Goal: Complete application form

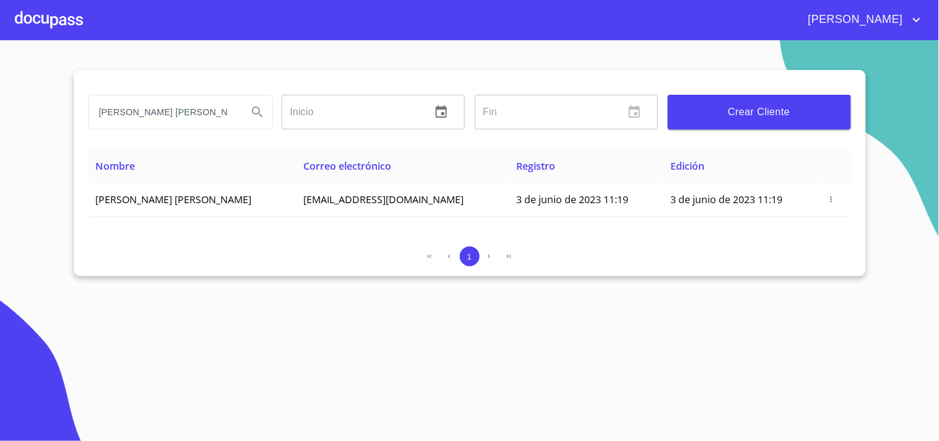
click at [35, 22] on div at bounding box center [49, 20] width 68 height 40
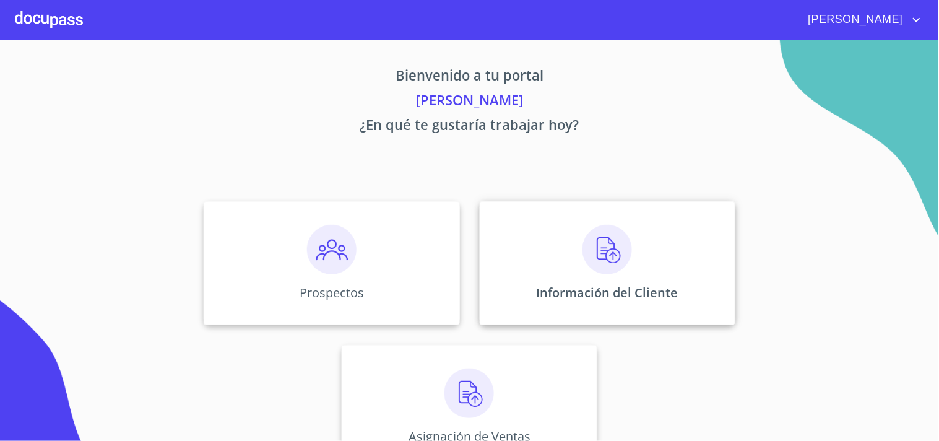
click at [591, 276] on div "Información del Cliente" at bounding box center [608, 263] width 256 height 124
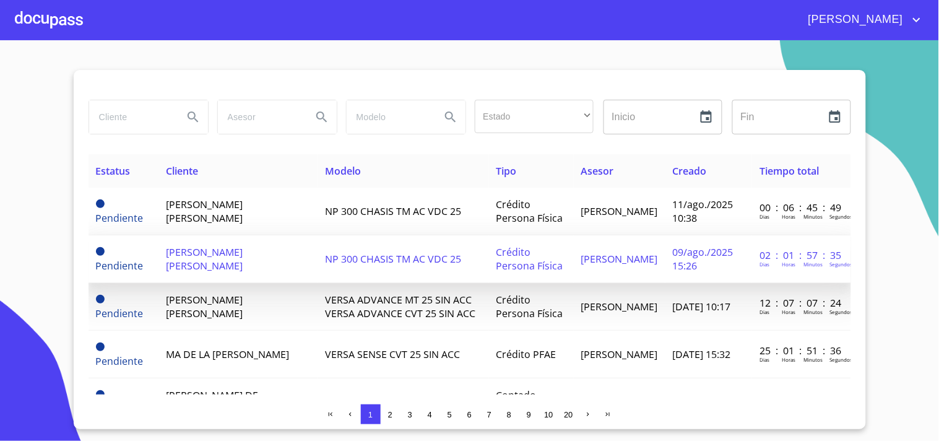
click at [414, 245] on td "NP 300 CHASIS TM AC VDC 25" at bounding box center [404, 259] width 172 height 48
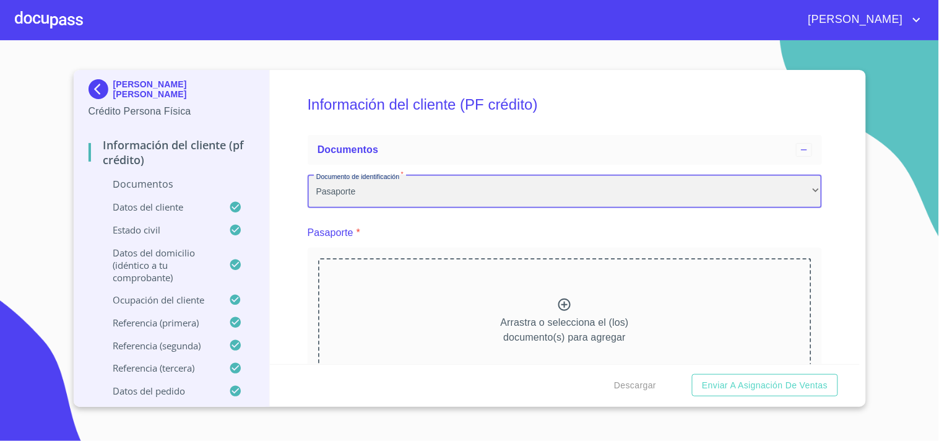
click at [611, 193] on div "Pasaporte" at bounding box center [565, 191] width 515 height 33
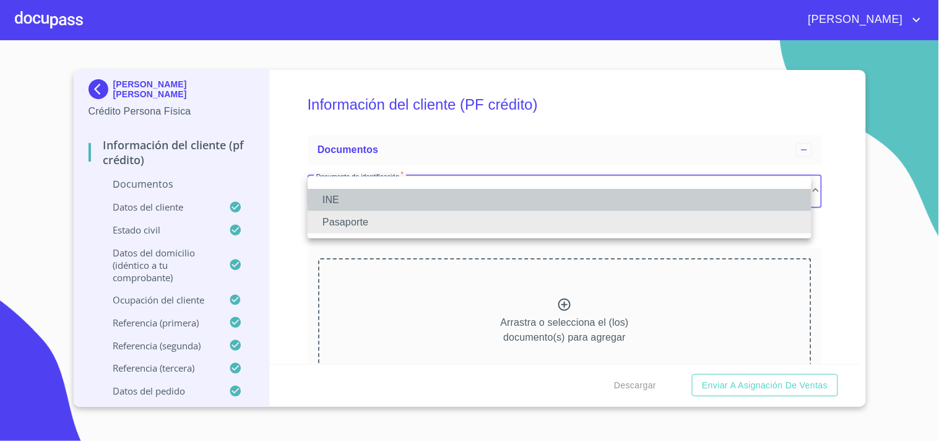
click at [339, 194] on li "INE" at bounding box center [560, 200] width 504 height 22
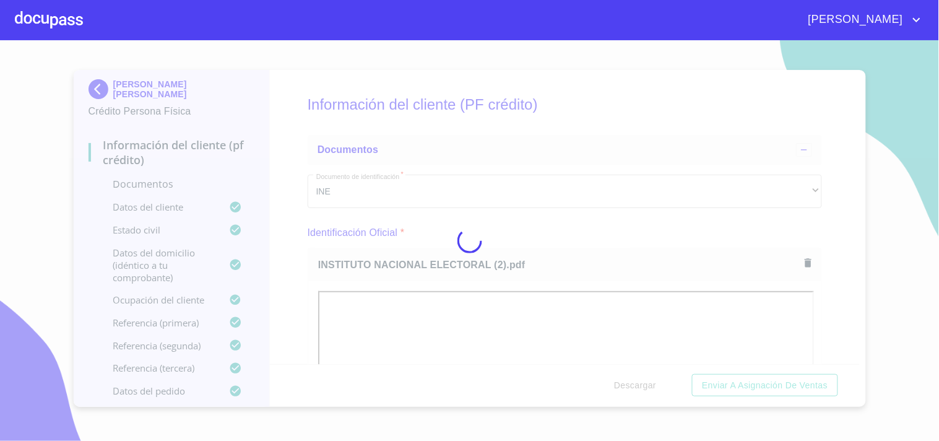
click at [463, 237] on icon at bounding box center [470, 240] width 25 height 25
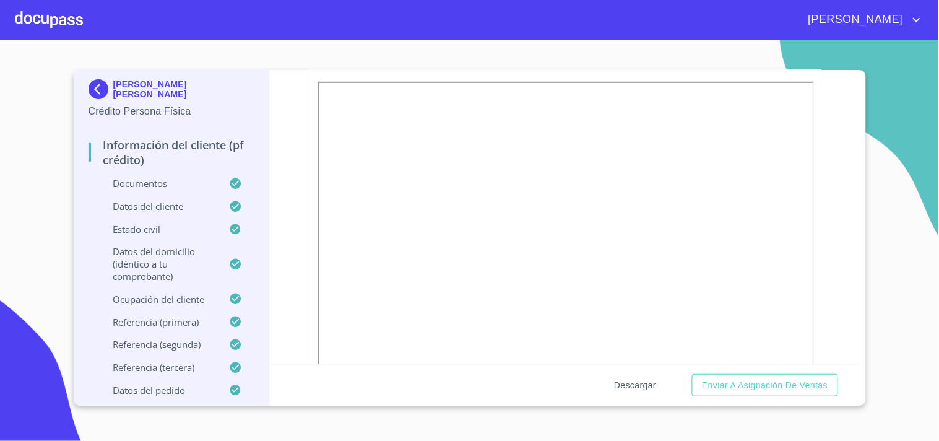
scroll to position [233, 0]
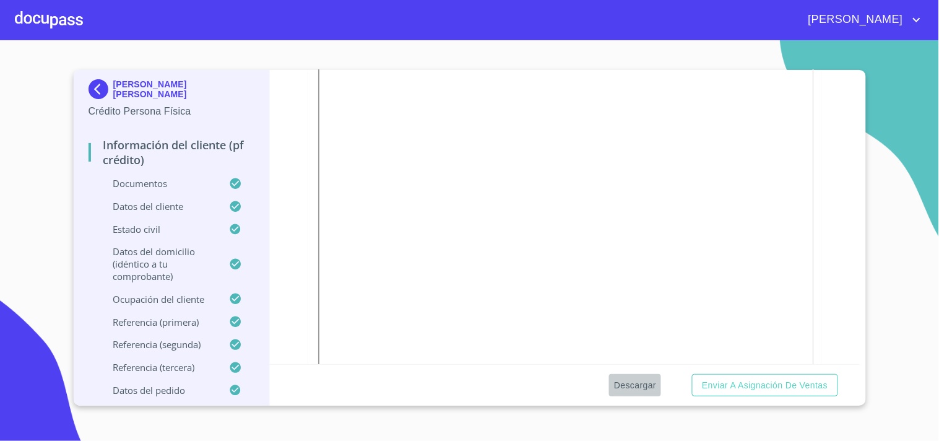
click at [634, 385] on span "Descargar" at bounding box center [635, 385] width 42 height 15
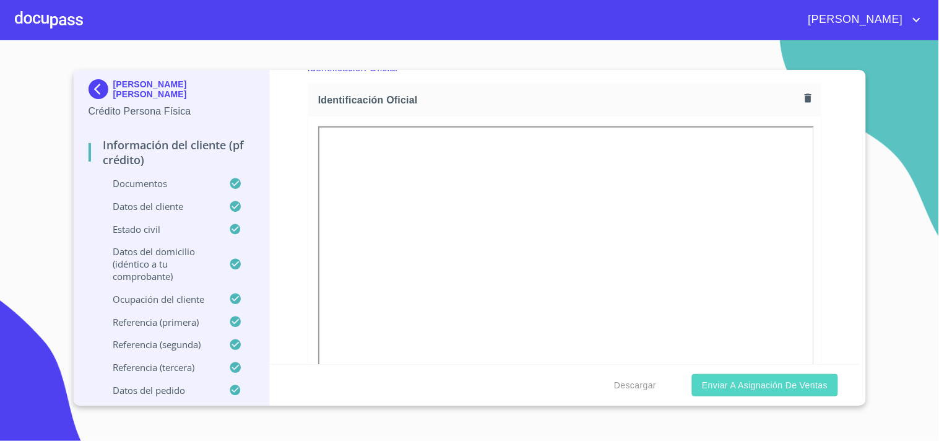
click at [768, 394] on button "Enviar a Asignación de Ventas" at bounding box center [764, 385] width 145 height 23
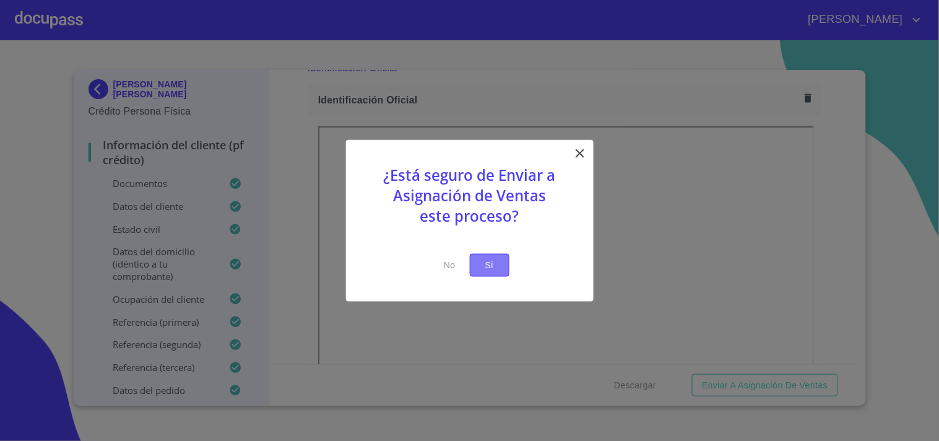
click at [490, 258] on span "Si" at bounding box center [490, 265] width 20 height 15
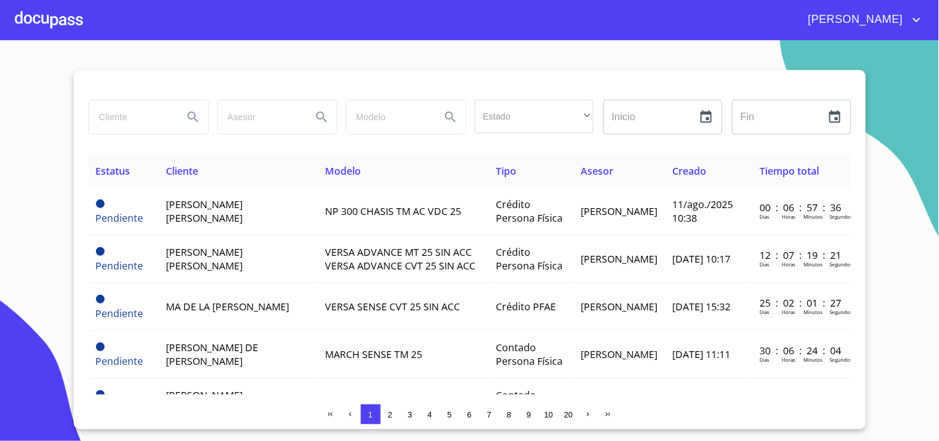
click at [150, 126] on input "search" at bounding box center [131, 116] width 84 height 33
type input "[GEOGRAPHIC_DATA]"
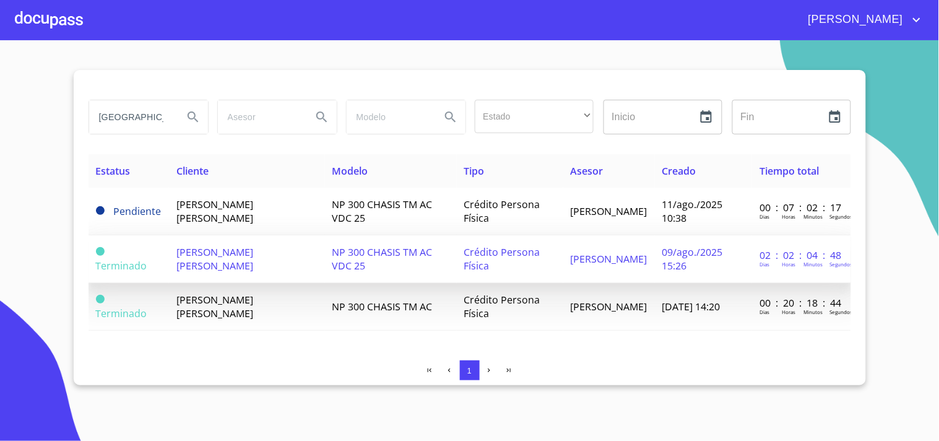
click at [206, 258] on td "[PERSON_NAME] [PERSON_NAME]" at bounding box center [247, 259] width 156 height 48
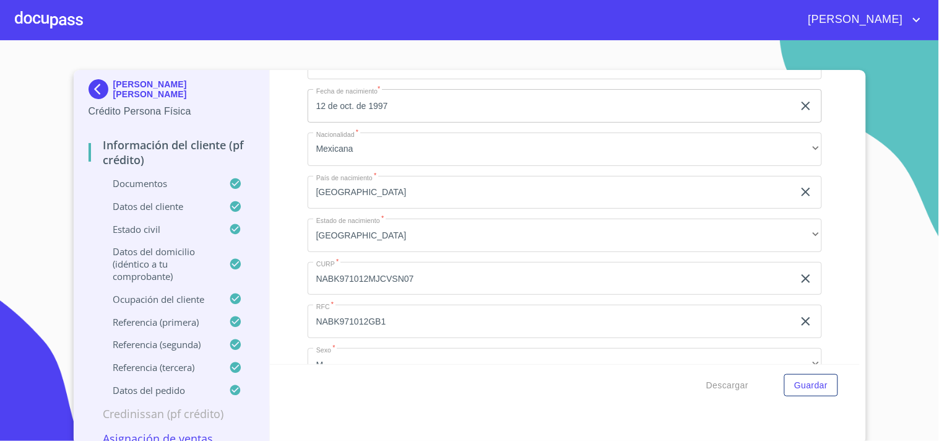
scroll to position [3777, 0]
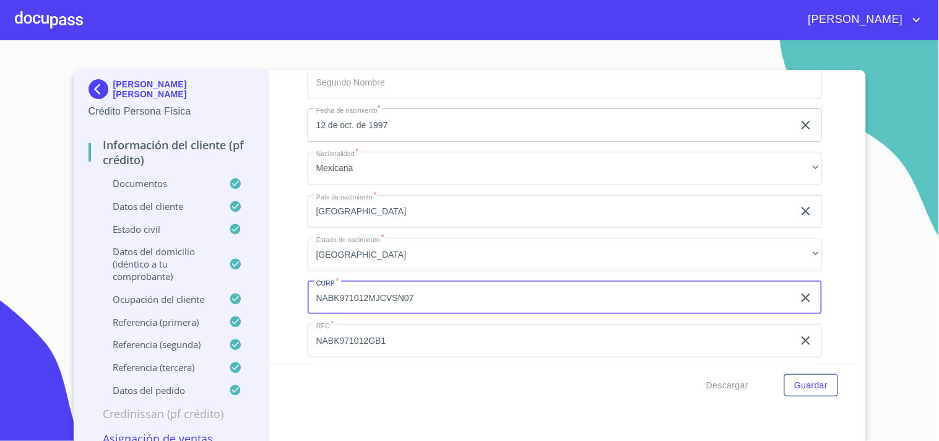
drag, startPoint x: 417, startPoint y: 288, endPoint x: 287, endPoint y: 291, distance: 130.1
click at [287, 291] on div "Información del cliente (PF crédito) Documentos Documento de identificación   *…" at bounding box center [565, 217] width 590 height 294
